Goal: Task Accomplishment & Management: Manage account settings

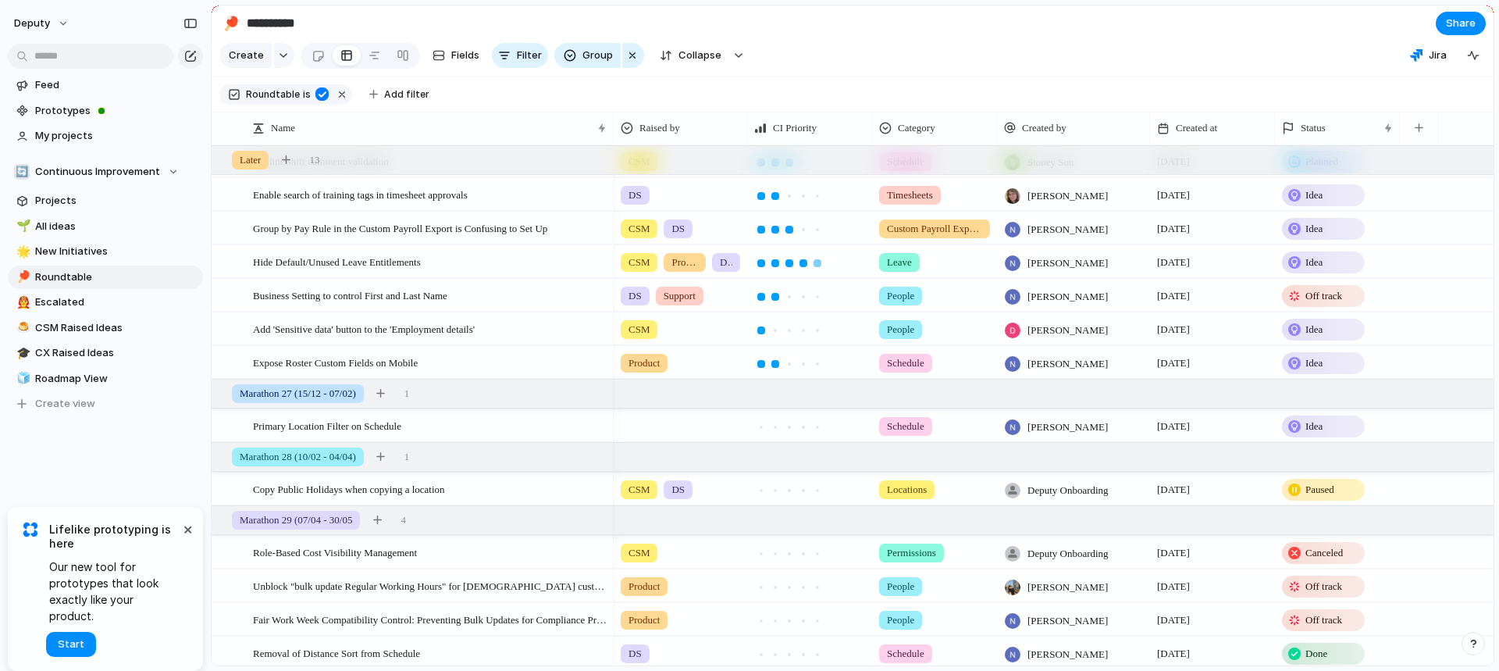
scroll to position [423, 0]
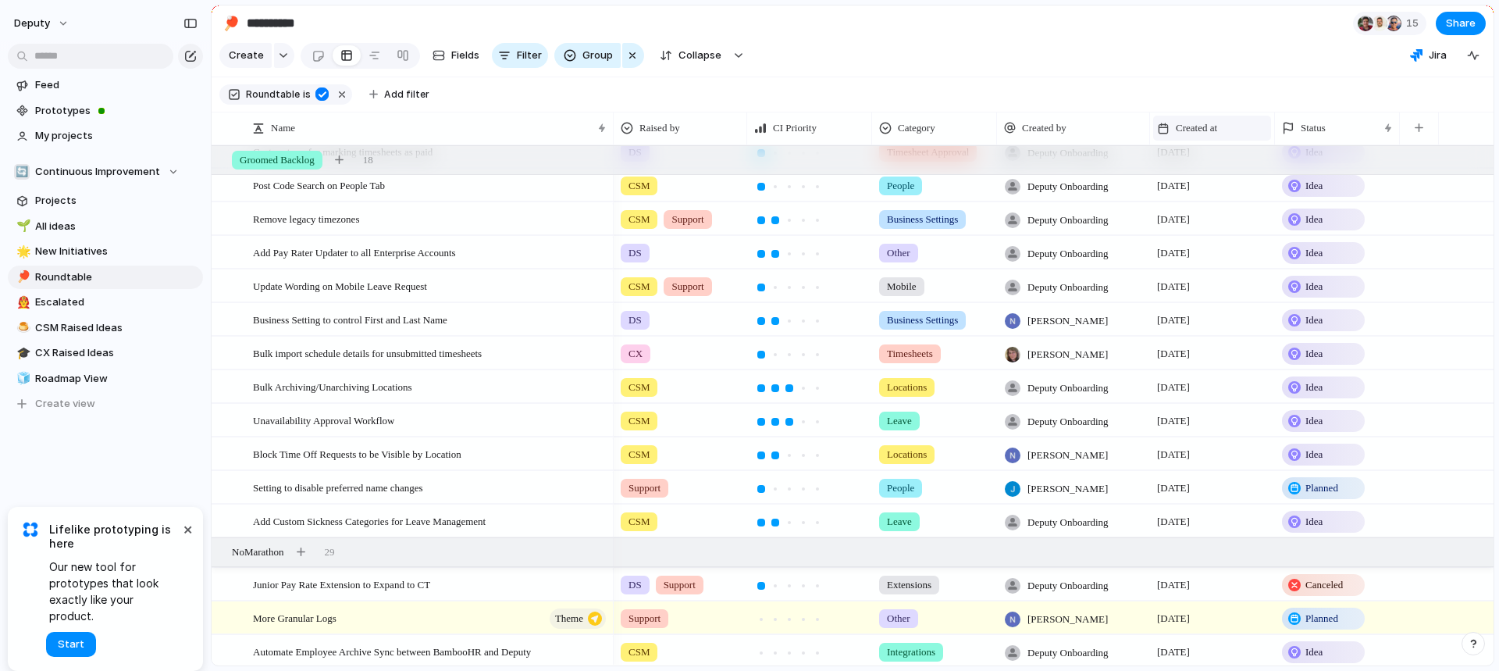
click at [1197, 128] on span "Created at" at bounding box center [1196, 128] width 41 height 16
click at [1206, 212] on span "Sort ascending" at bounding box center [1221, 213] width 76 height 16
